Goal: Task Accomplishment & Management: Manage account settings

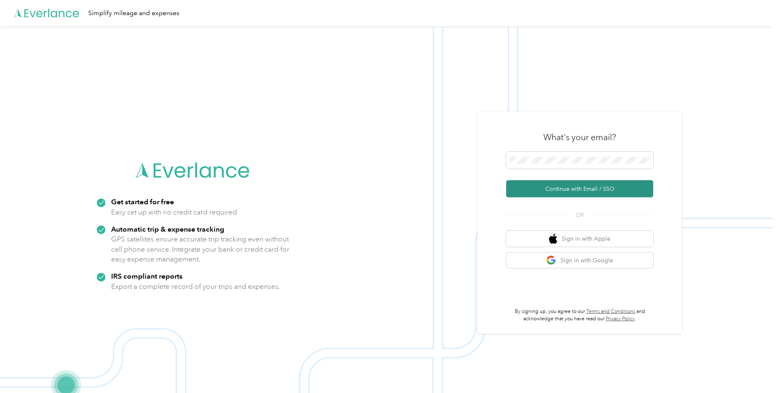
click at [575, 188] on button "Continue with Email / SSO" at bounding box center [579, 188] width 147 height 17
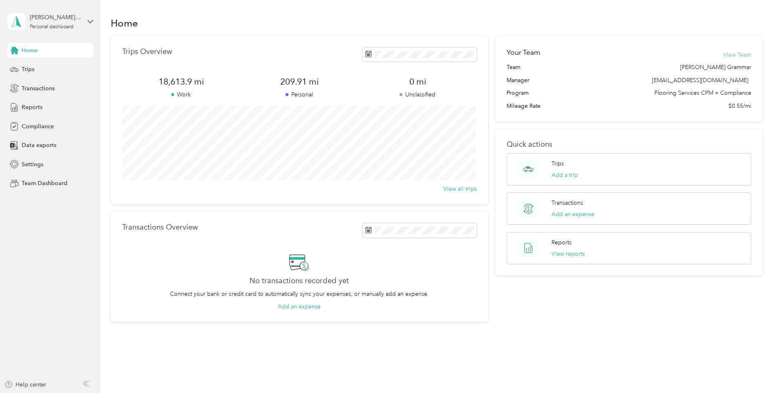
click at [731, 55] on button "View Team" at bounding box center [737, 55] width 28 height 9
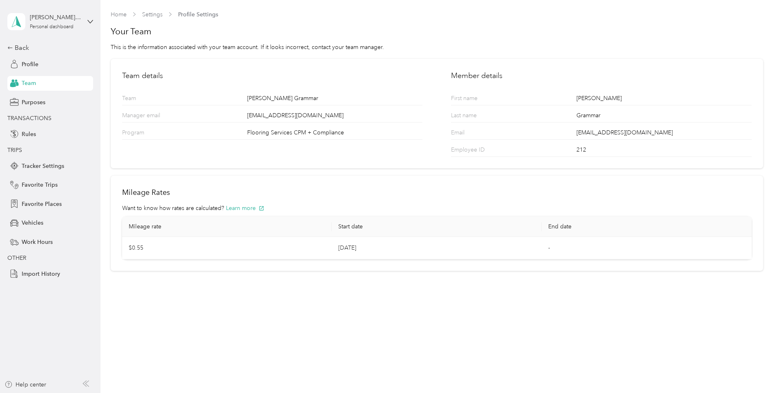
click at [28, 80] on span "Team" at bounding box center [29, 83] width 14 height 9
click at [62, 30] on div "Brian P. Grammar Personal dashboard" at bounding box center [44, 21] width 74 height 17
click at [57, 69] on div "Team dashboard" at bounding box center [37, 67] width 44 height 9
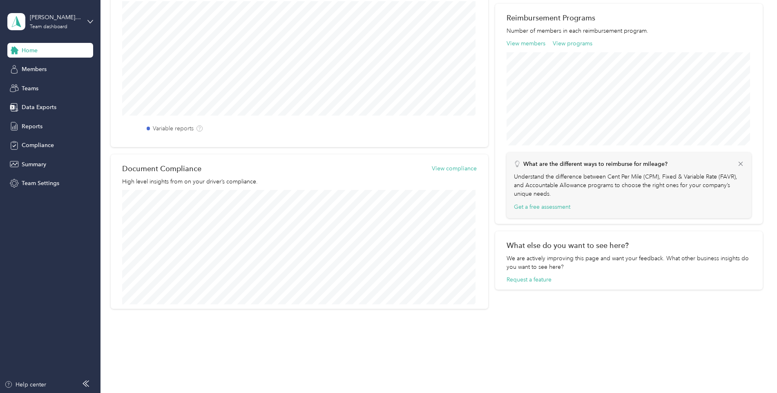
scroll to position [88, 0]
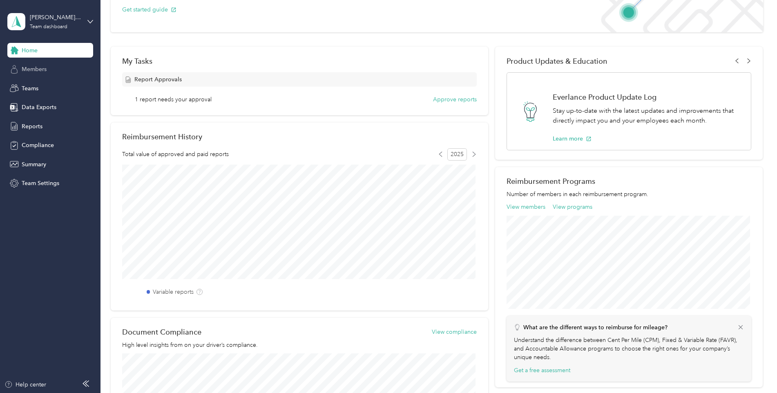
click at [44, 67] on span "Members" at bounding box center [34, 69] width 25 height 9
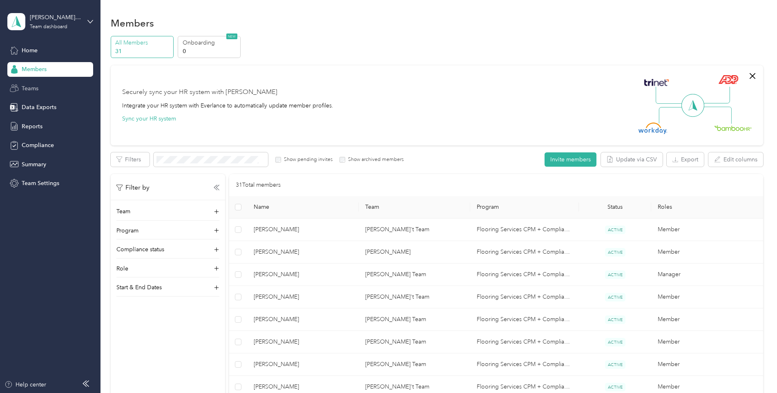
click at [37, 87] on span "Teams" at bounding box center [30, 88] width 17 height 9
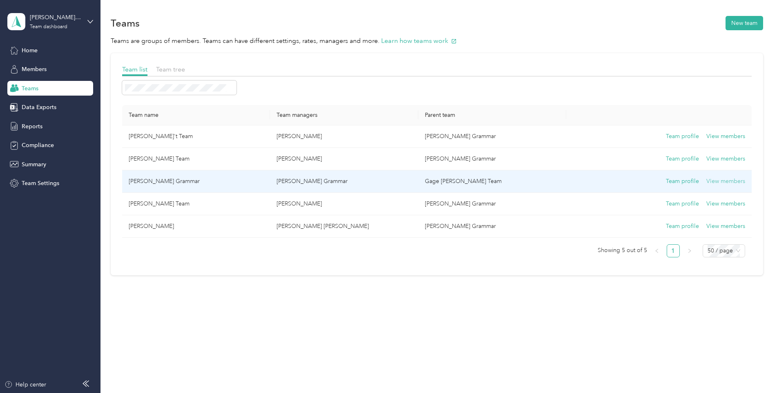
click at [717, 182] on button "View members" at bounding box center [725, 181] width 39 height 9
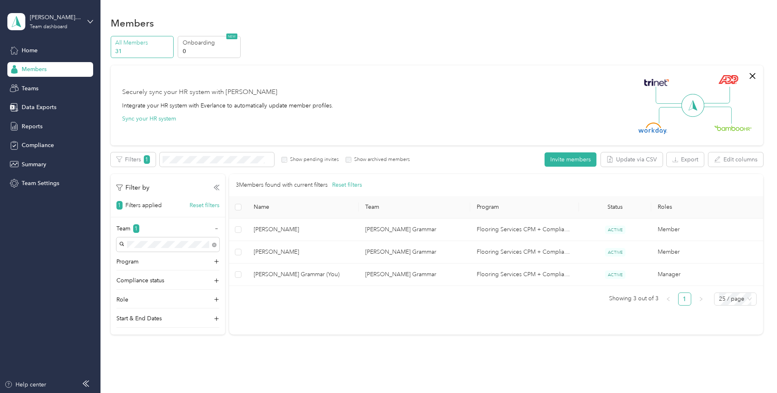
click at [33, 67] on span "Members" at bounding box center [34, 69] width 25 height 9
click at [32, 89] on span "Teams" at bounding box center [30, 88] width 17 height 9
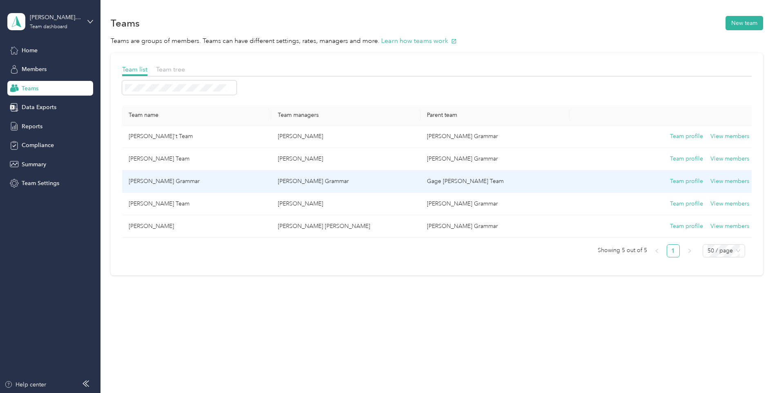
click at [156, 180] on td "Brian Grammar" at bounding box center [196, 181] width 149 height 22
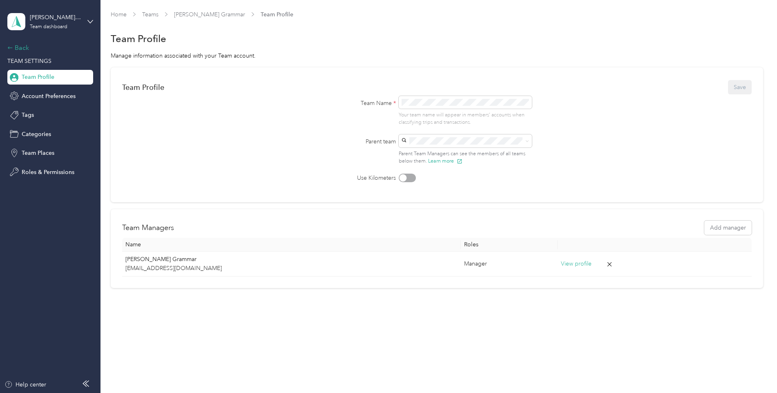
click at [16, 46] on div "Back" at bounding box center [48, 48] width 82 height 10
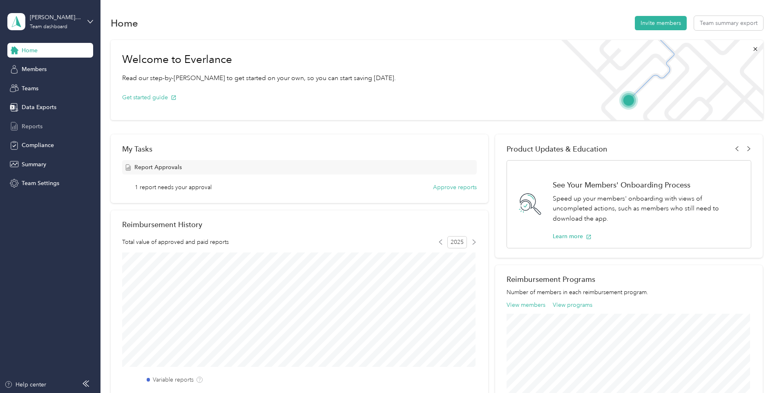
click at [37, 126] on span "Reports" at bounding box center [32, 126] width 21 height 9
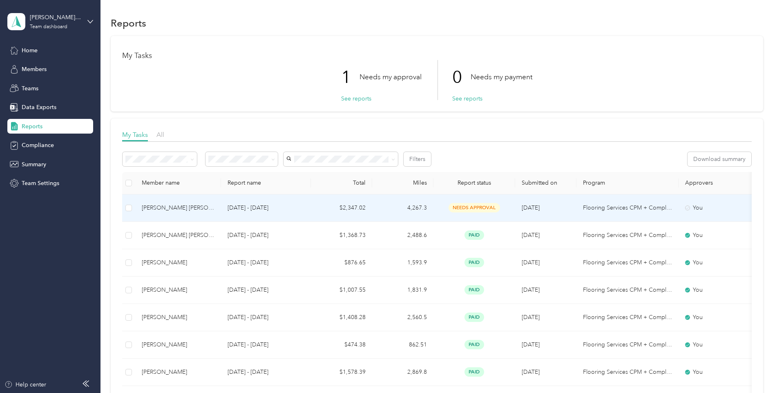
click at [180, 209] on div "Luis G. Contreras Estrada" at bounding box center [178, 207] width 73 height 9
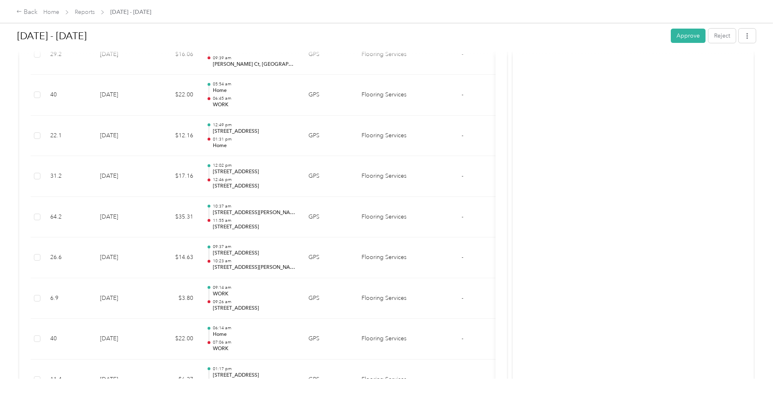
scroll to position [2589, 0]
